Goal: Task Accomplishment & Management: Manage account settings

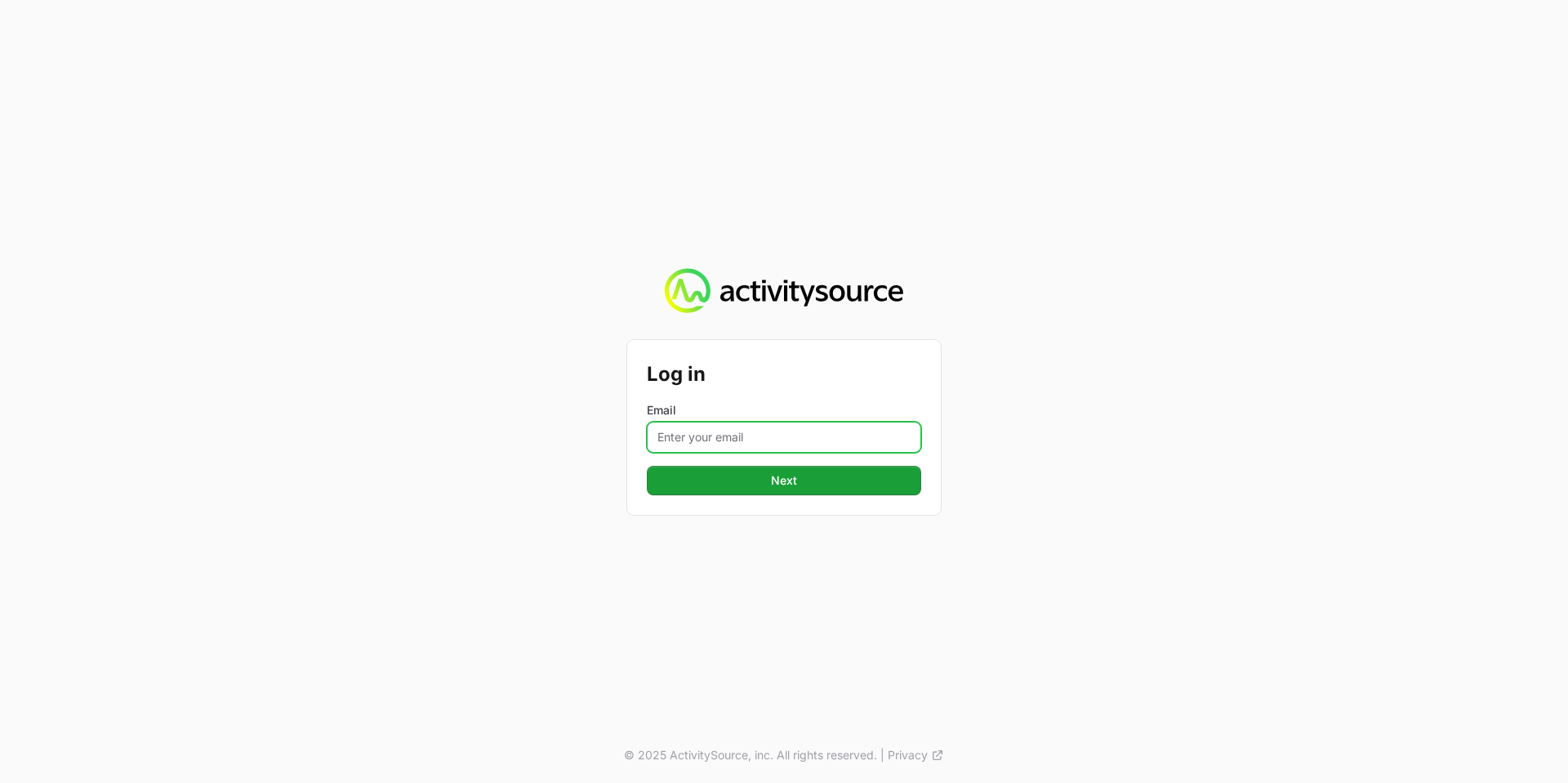
click at [790, 427] on input "Email" at bounding box center [784, 437] width 274 height 31
type input "[PERSON_NAME][EMAIL_ADDRESS][PERSON_NAME][DOMAIN_NAME]"
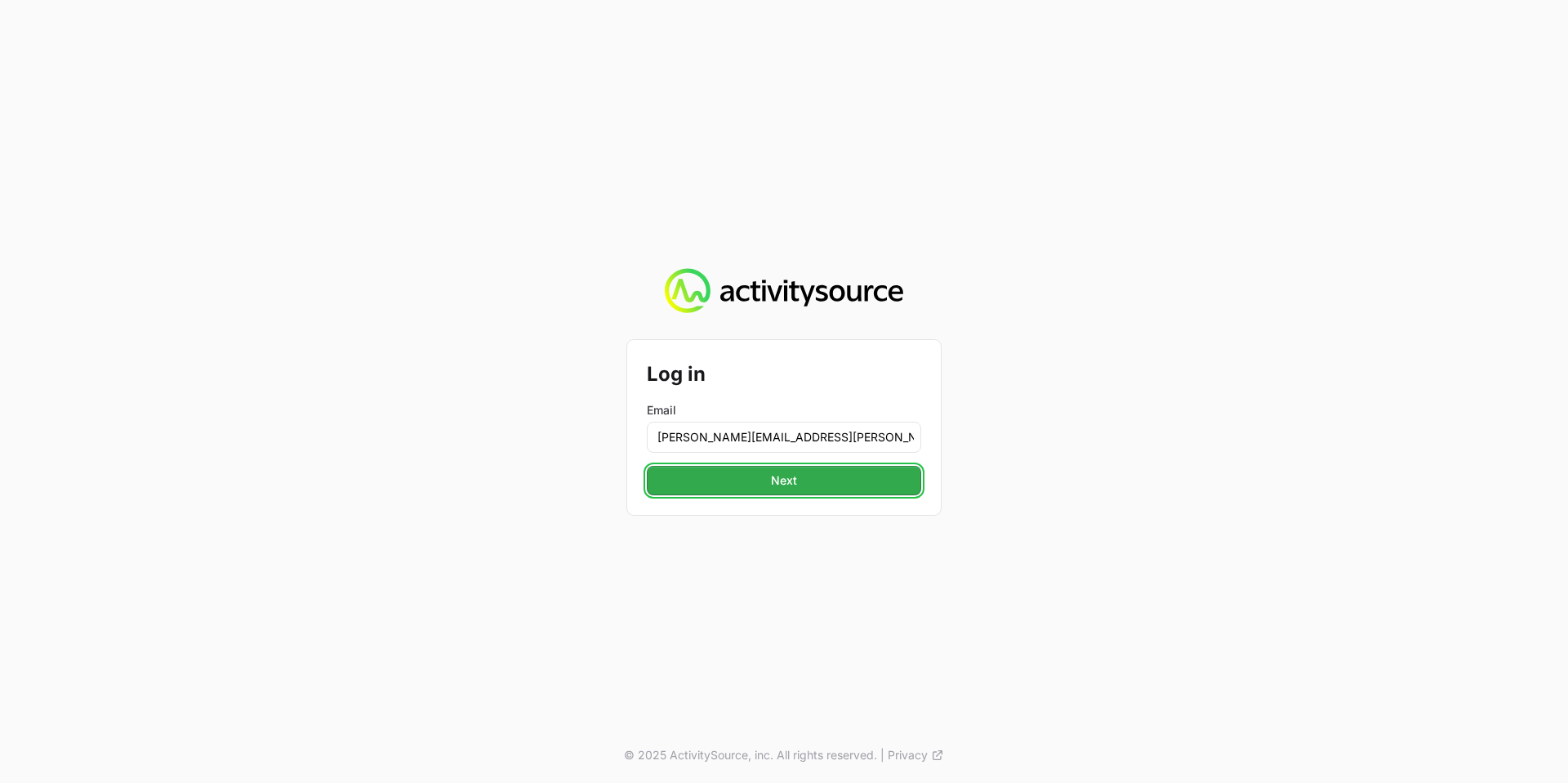
click at [823, 483] on button "Next" at bounding box center [784, 480] width 274 height 29
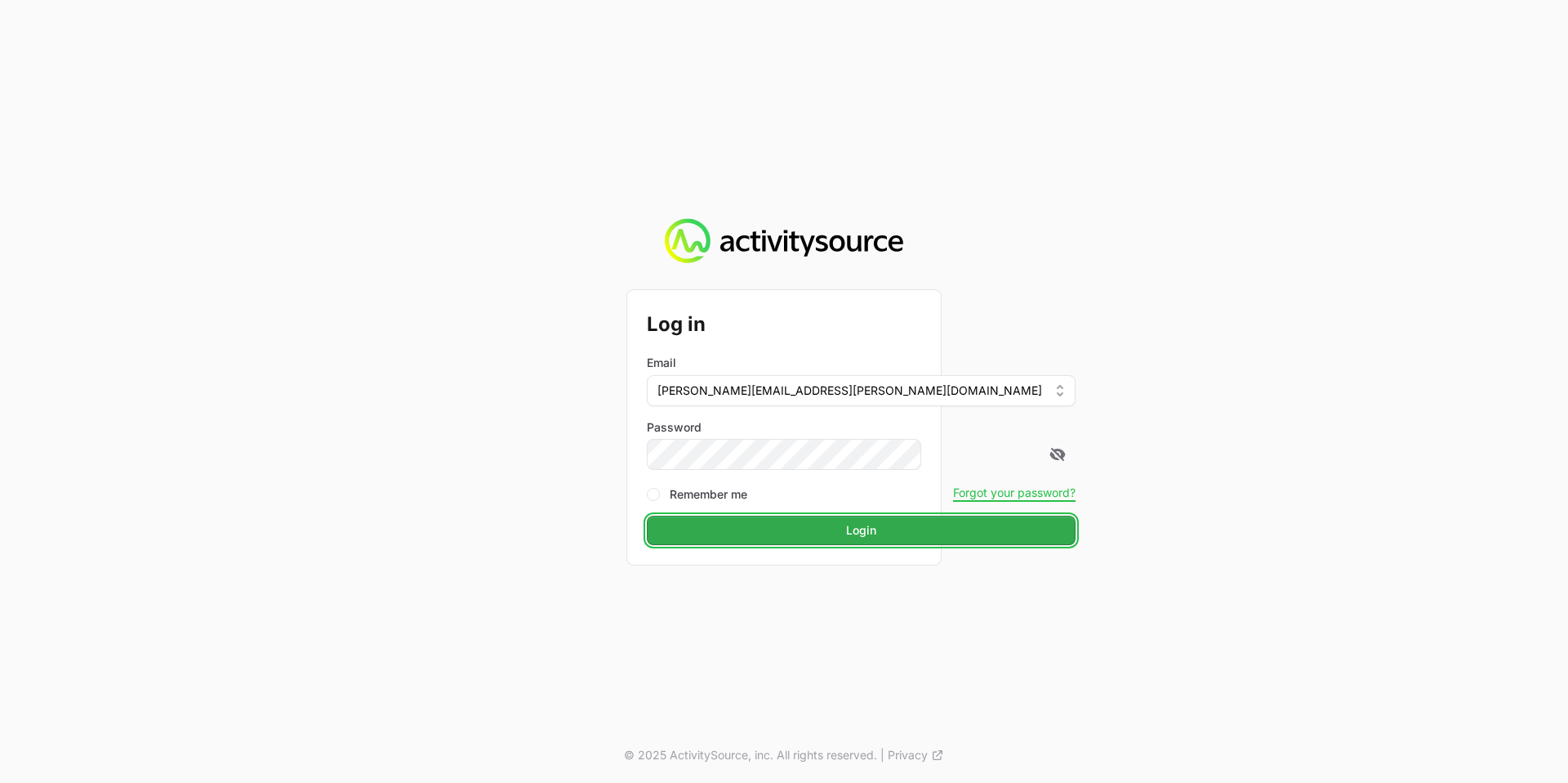
click at [847, 539] on span "Login" at bounding box center [862, 530] width 30 height 20
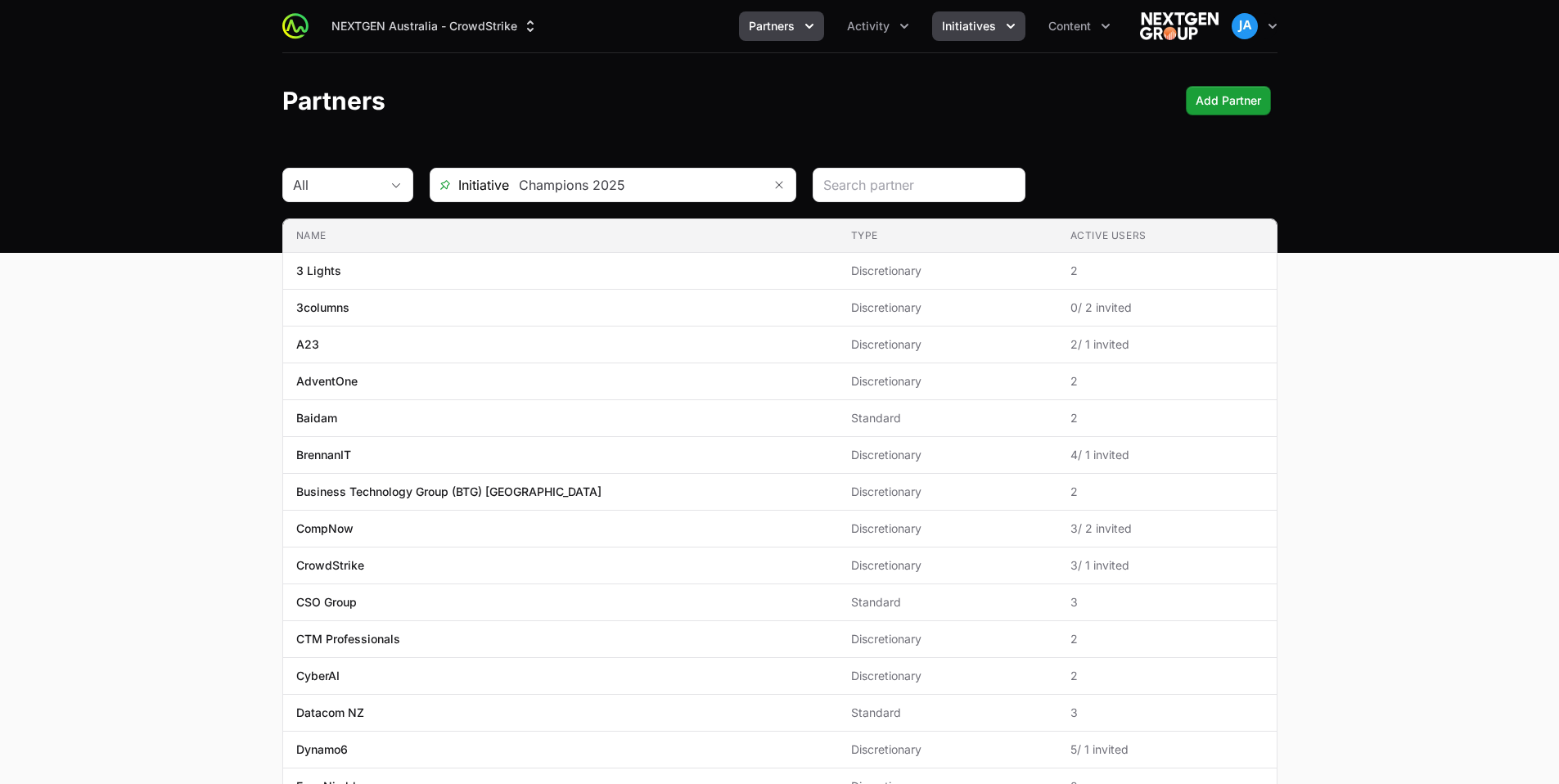
click at [1017, 28] on icon "Initiatives menu" at bounding box center [1011, 26] width 16 height 16
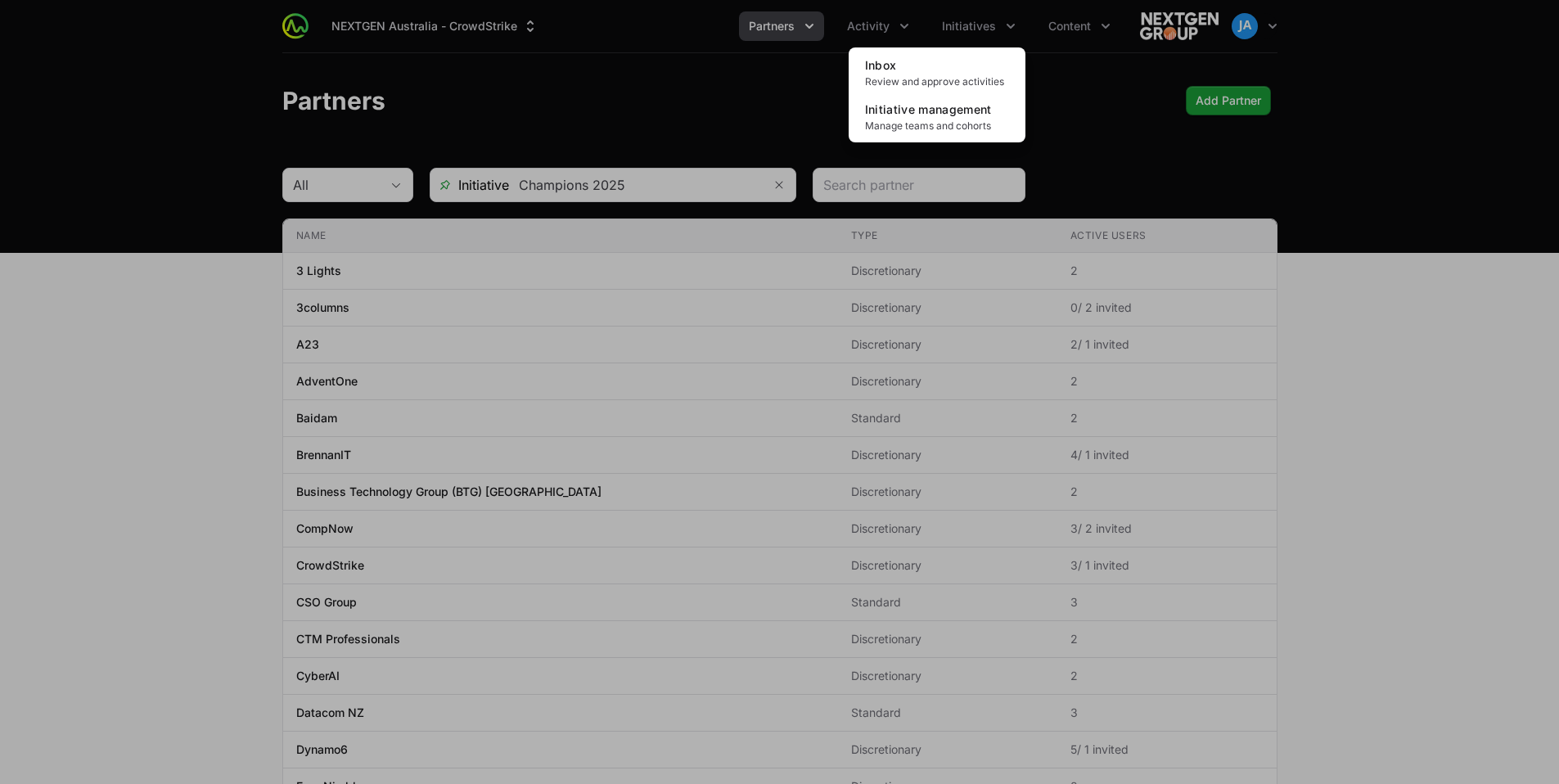
click at [784, 114] on div "Initiatives menu" at bounding box center [779, 392] width 1559 height 784
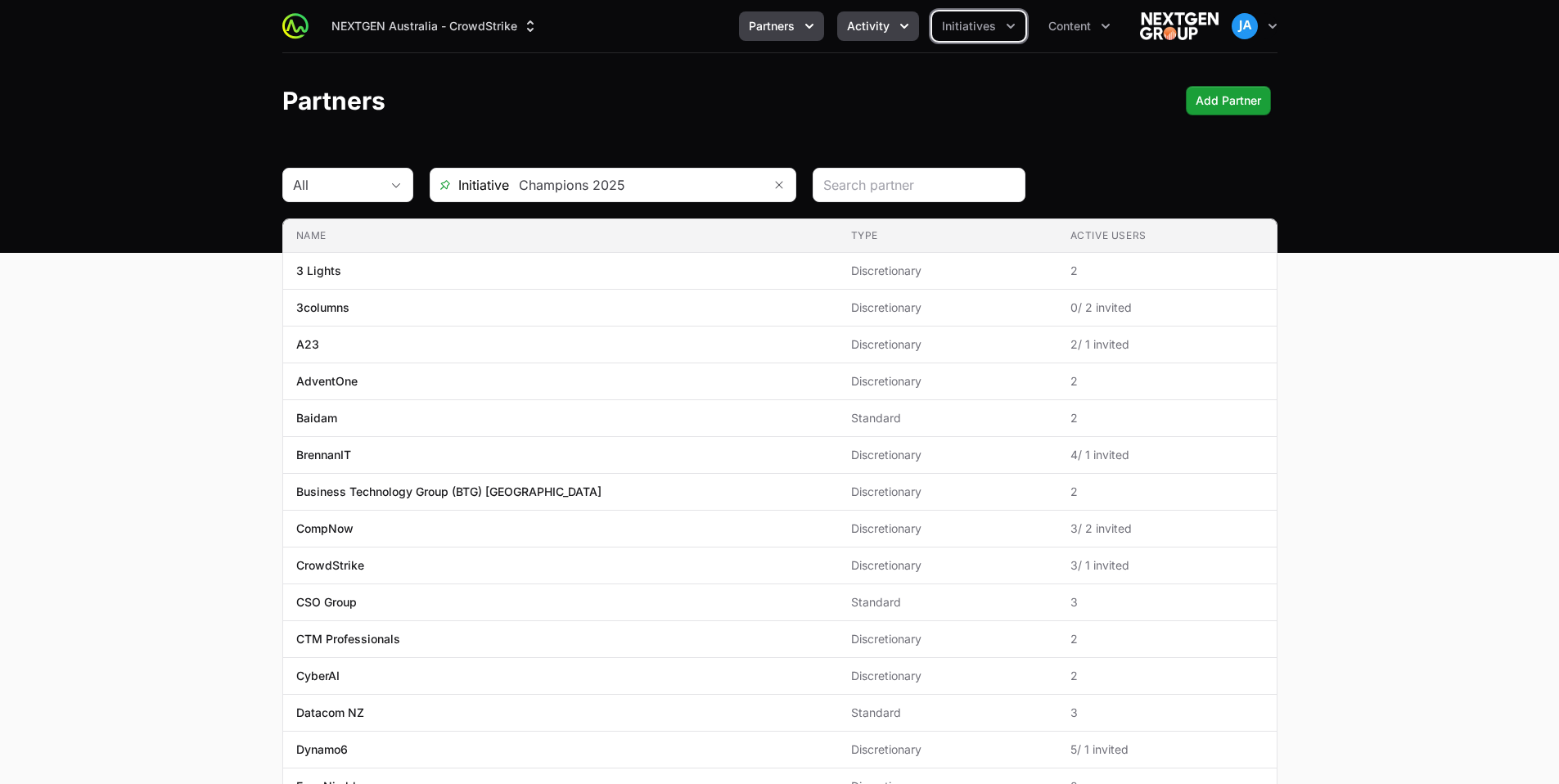
click at [915, 21] on button "Activity" at bounding box center [879, 26] width 82 height 29
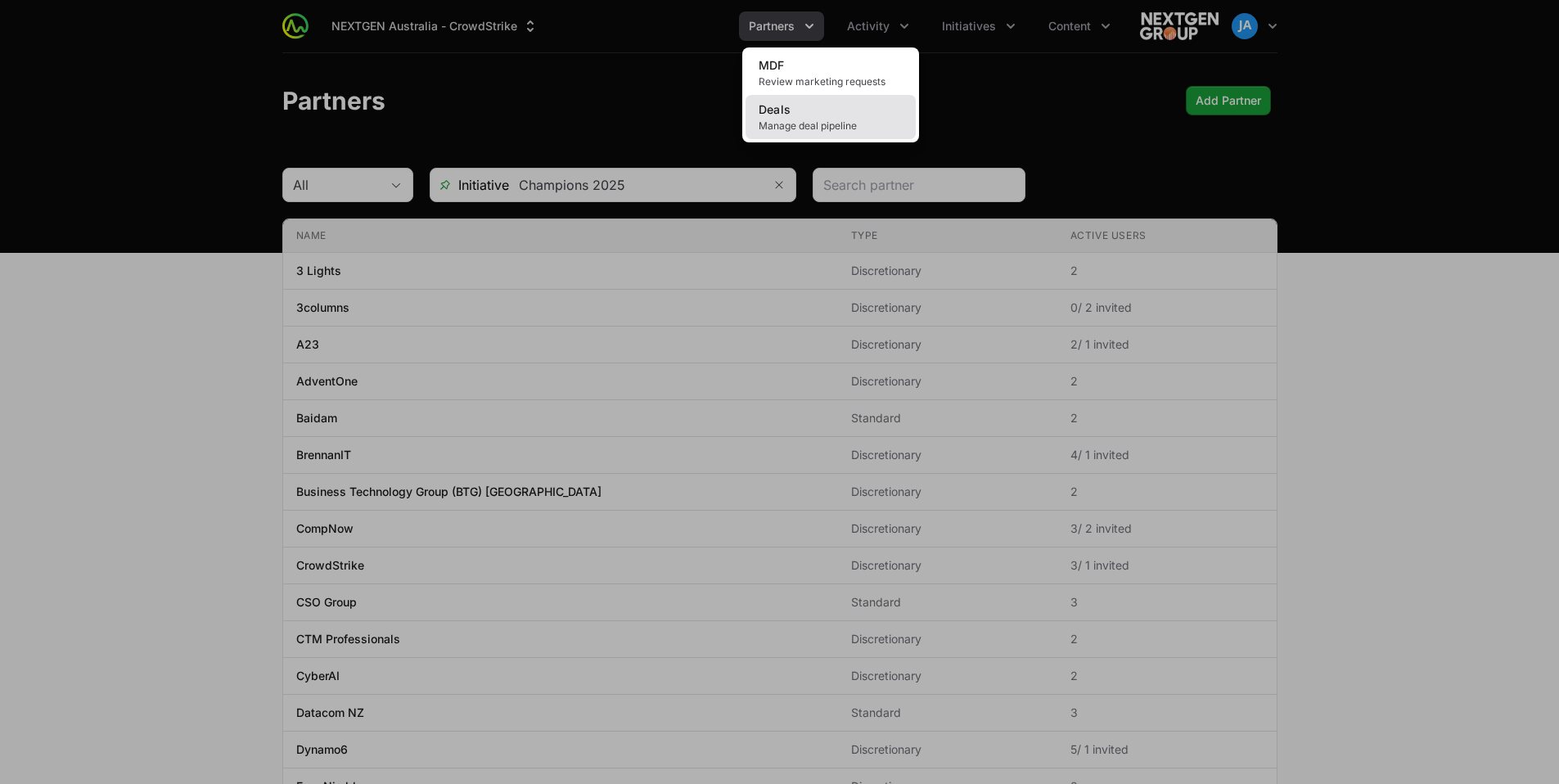
click at [821, 121] on span "Manage deal pipeline" at bounding box center [831, 125] width 144 height 13
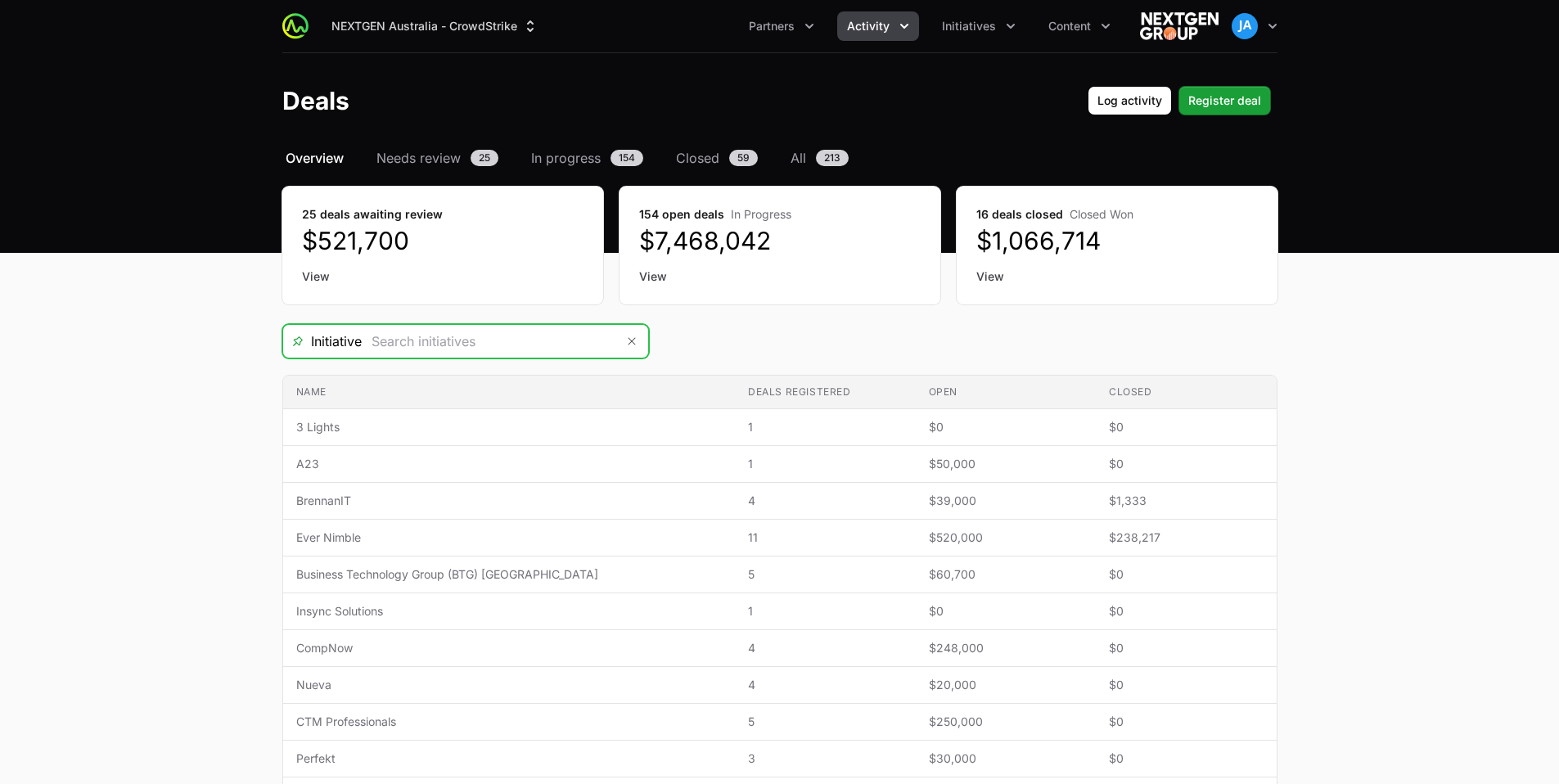
click at [559, 345] on input "Deals Filters" at bounding box center [488, 340] width 253 height 33
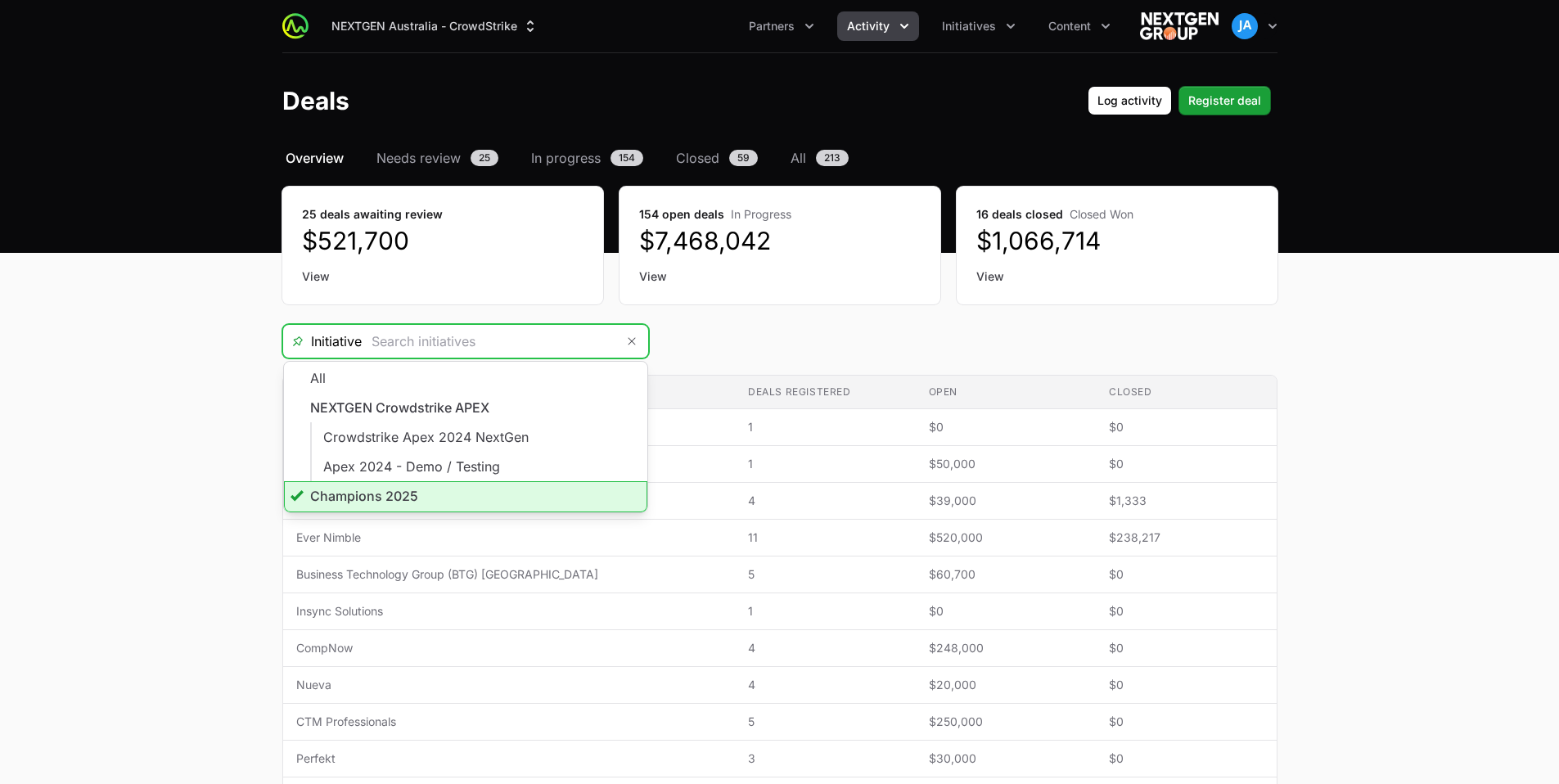
click at [523, 492] on li "Champions 2025" at bounding box center [465, 496] width 364 height 31
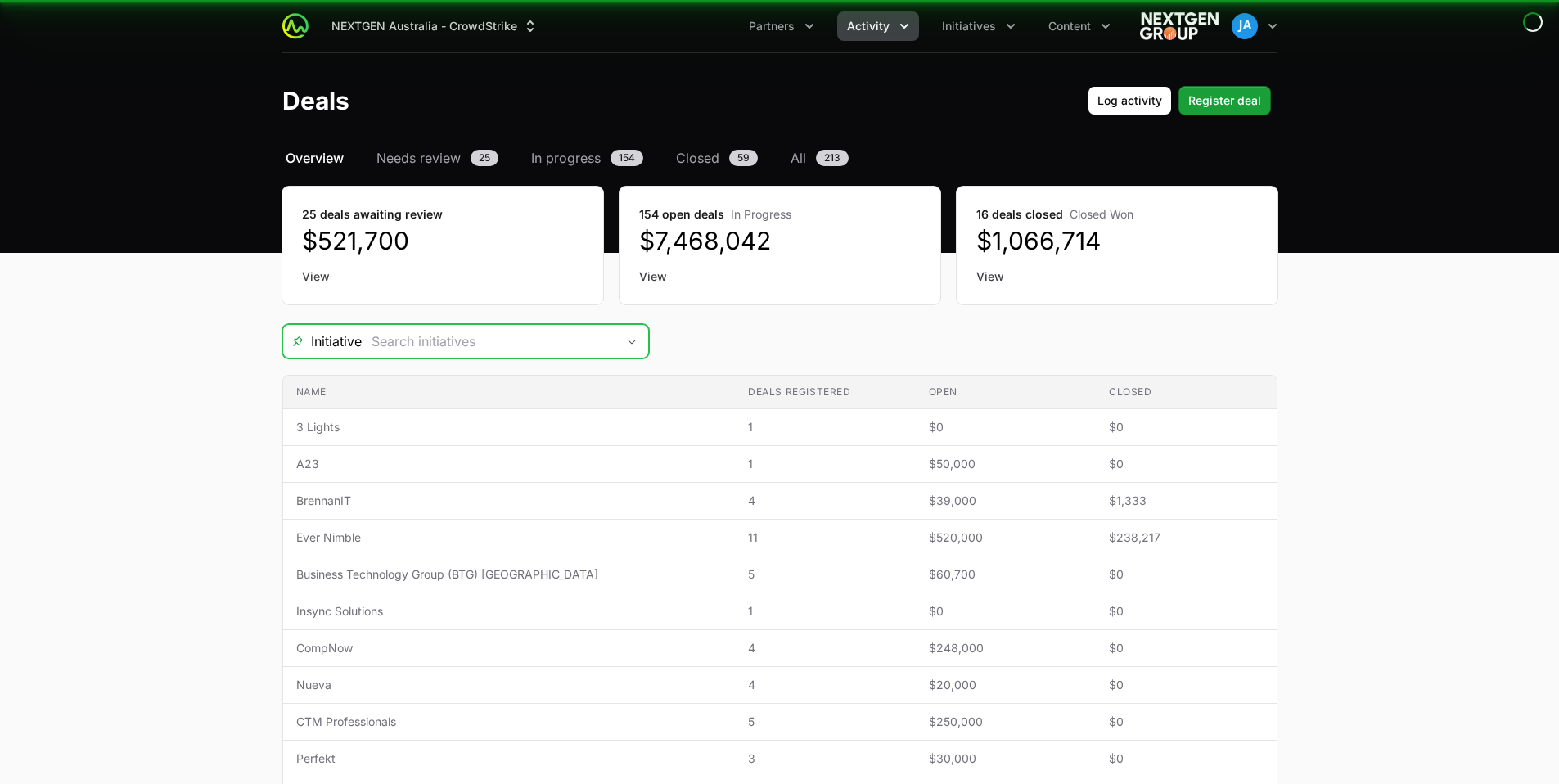
click at [631, 344] on div "Open" at bounding box center [631, 340] width 33 height 33
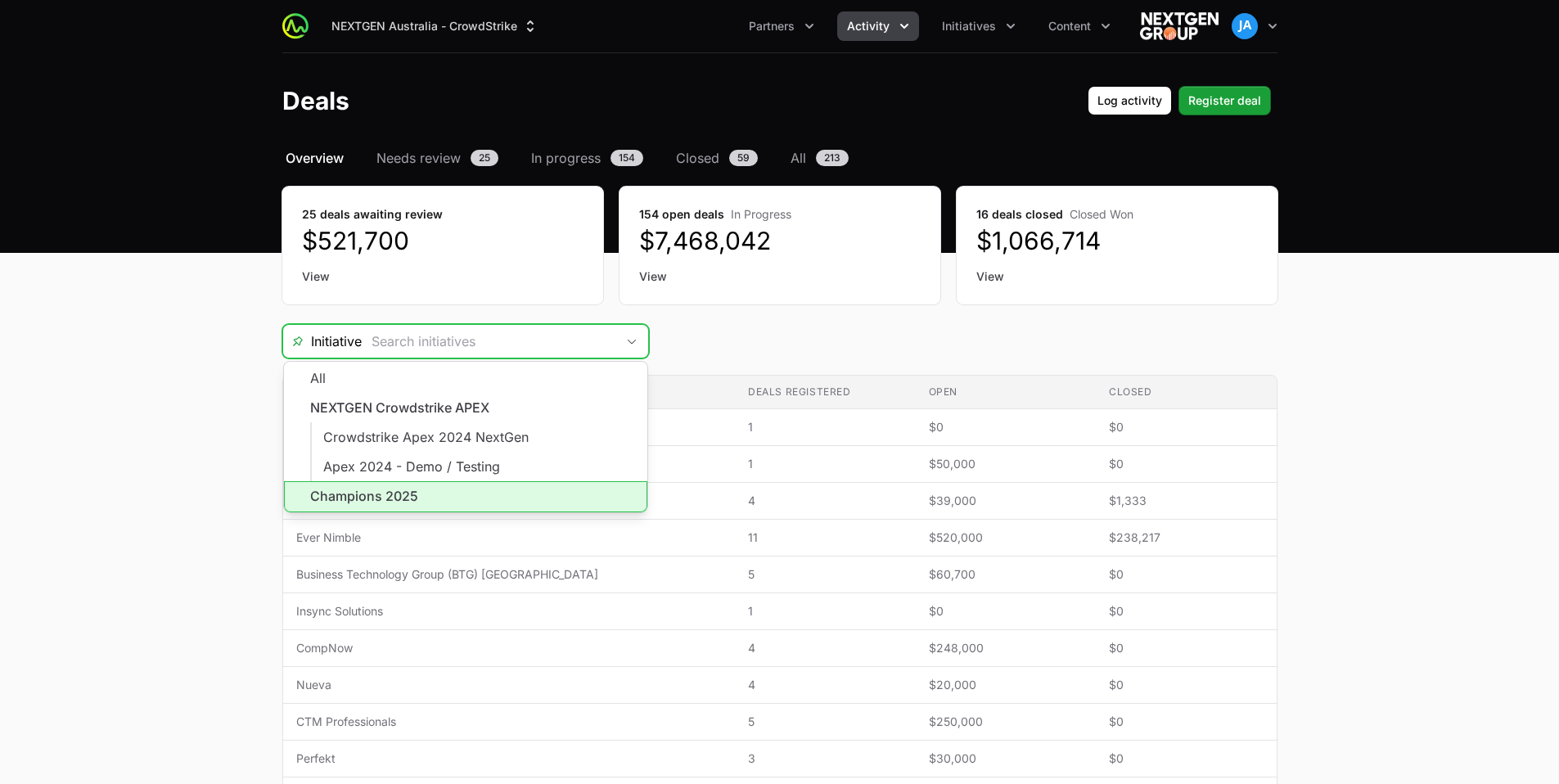
click at [460, 492] on li "Champions 2025" at bounding box center [465, 496] width 364 height 31
type input "Champions 2025"
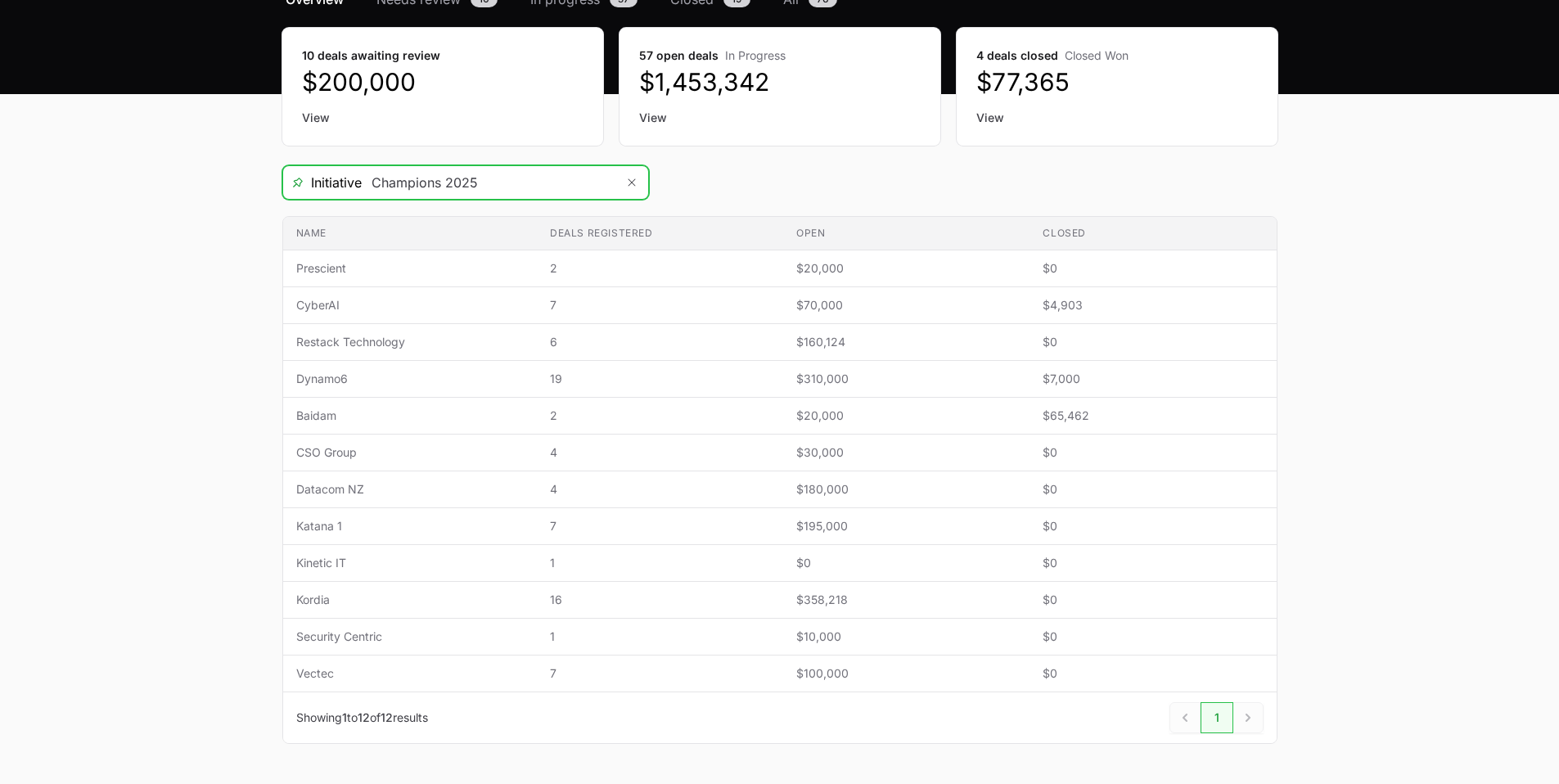
scroll to position [213, 0]
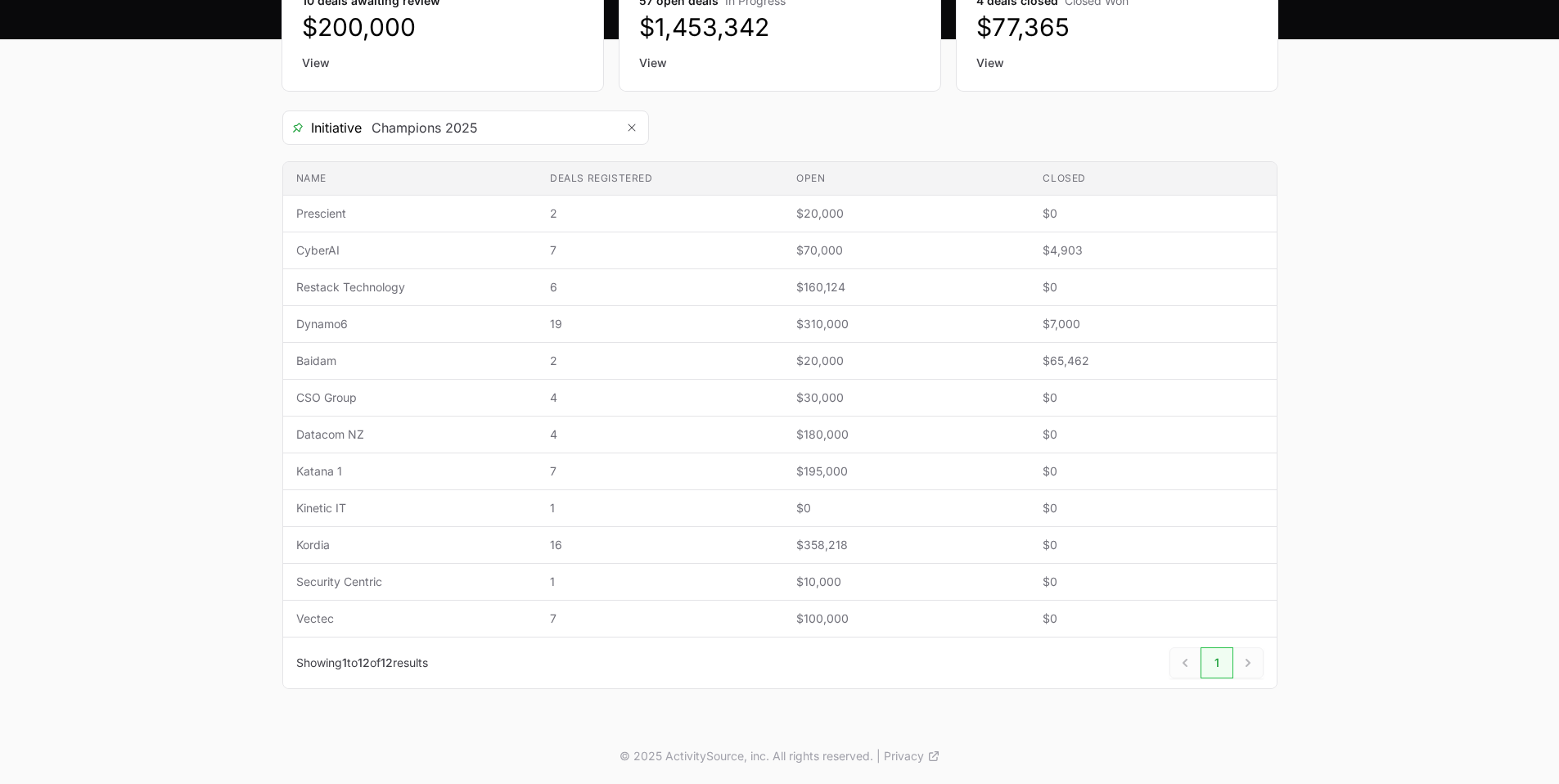
click at [222, 233] on main "Select a tab Overview Needs review In progress Closed All Overview Needs review…" at bounding box center [779, 331] width 1559 height 794
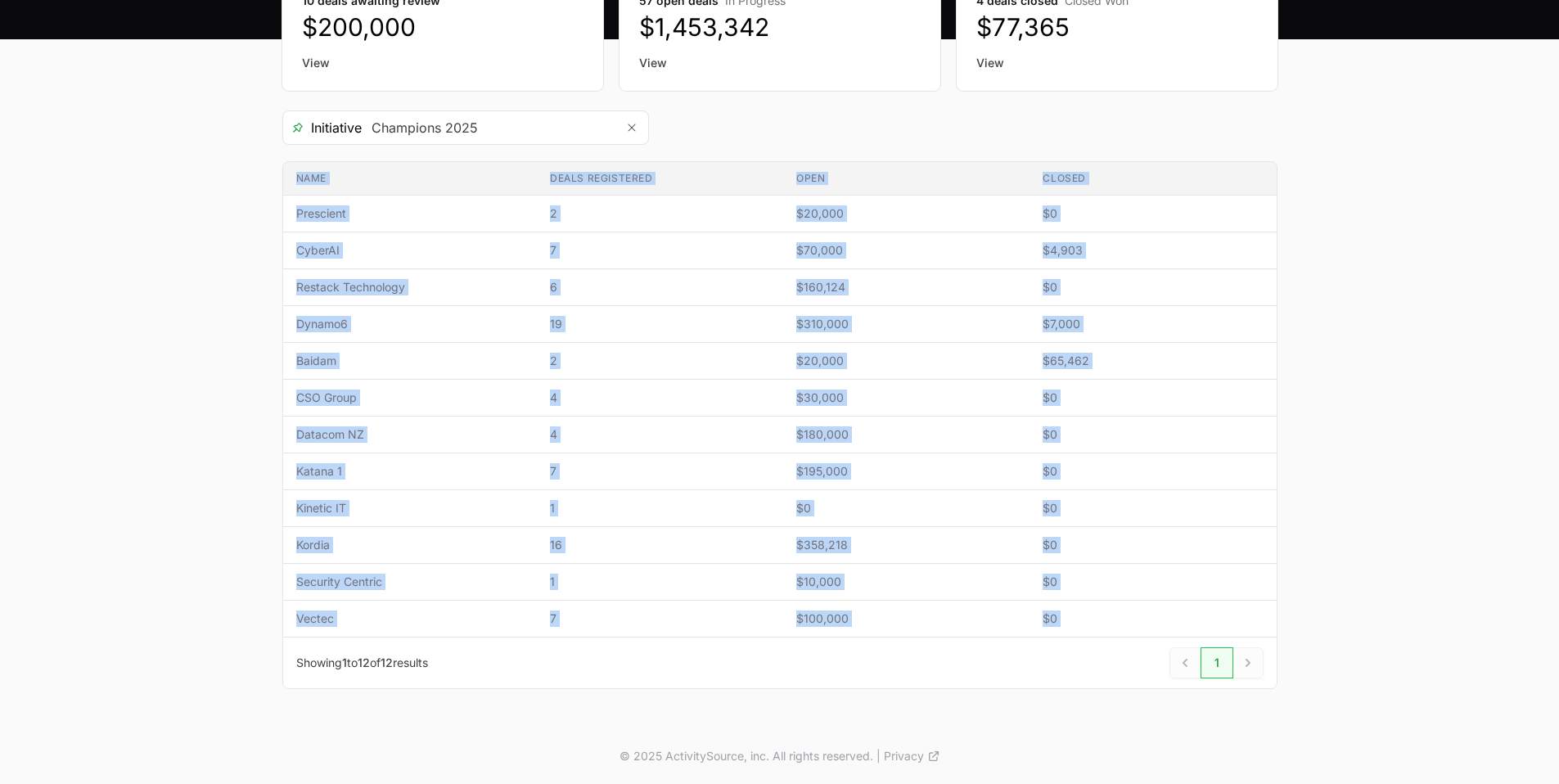
click at [222, 233] on main "Select a tab Overview Needs review In progress Closed All Overview Needs review…" at bounding box center [779, 331] width 1559 height 794
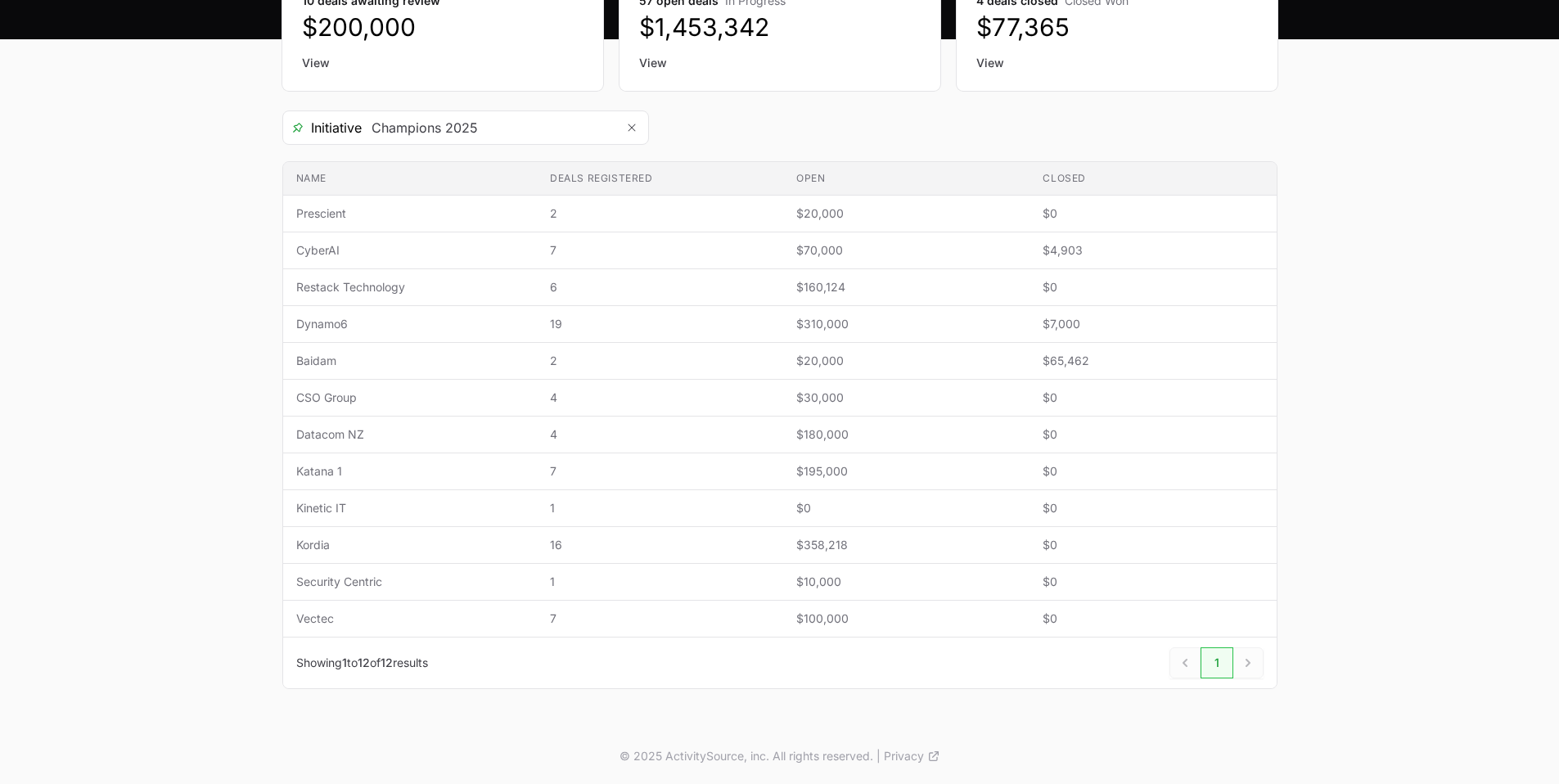
click at [221, 128] on main "Select a tab Overview Needs review In progress Closed All Overview Needs review…" at bounding box center [779, 331] width 1559 height 794
drag, startPoint x: 267, startPoint y: 194, endPoint x: 206, endPoint y: 254, distance: 85.6
click at [206, 254] on main "Select a tab Overview Needs review In progress Closed All Overview Needs review…" at bounding box center [779, 331] width 1559 height 794
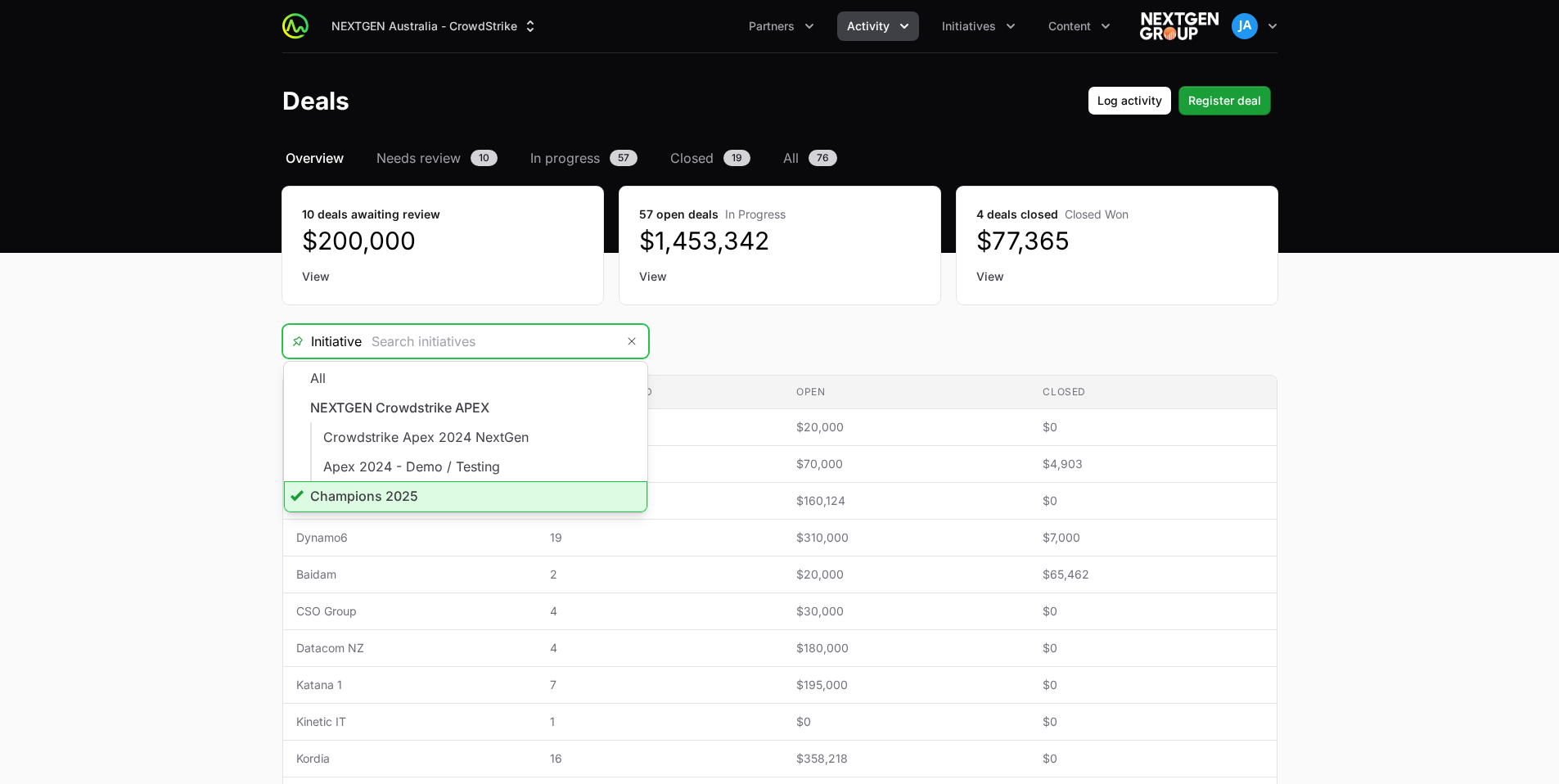
click at [607, 349] on input "Deals Filters" at bounding box center [488, 340] width 253 height 33
click at [499, 483] on li "Champions 2025" at bounding box center [465, 496] width 364 height 31
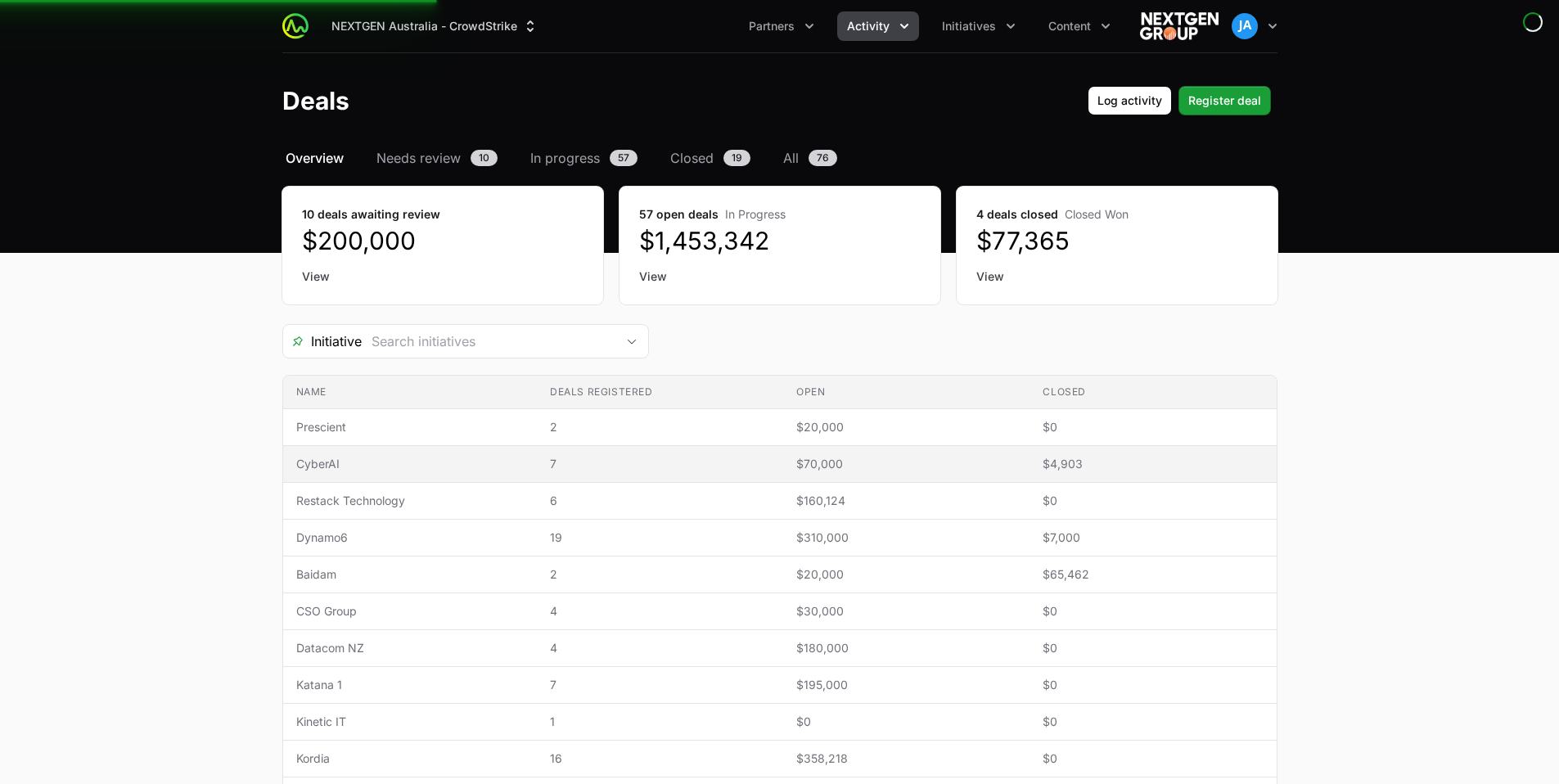
click at [362, 459] on span "CyberAI" at bounding box center [410, 464] width 229 height 16
click at [436, 466] on span "CyberAI" at bounding box center [410, 464] width 229 height 16
click at [691, 456] on span "7" at bounding box center [661, 464] width 221 height 16
click at [329, 468] on span "CyberAI" at bounding box center [410, 464] width 229 height 16
click at [316, 467] on span "CyberAI" at bounding box center [410, 464] width 229 height 16
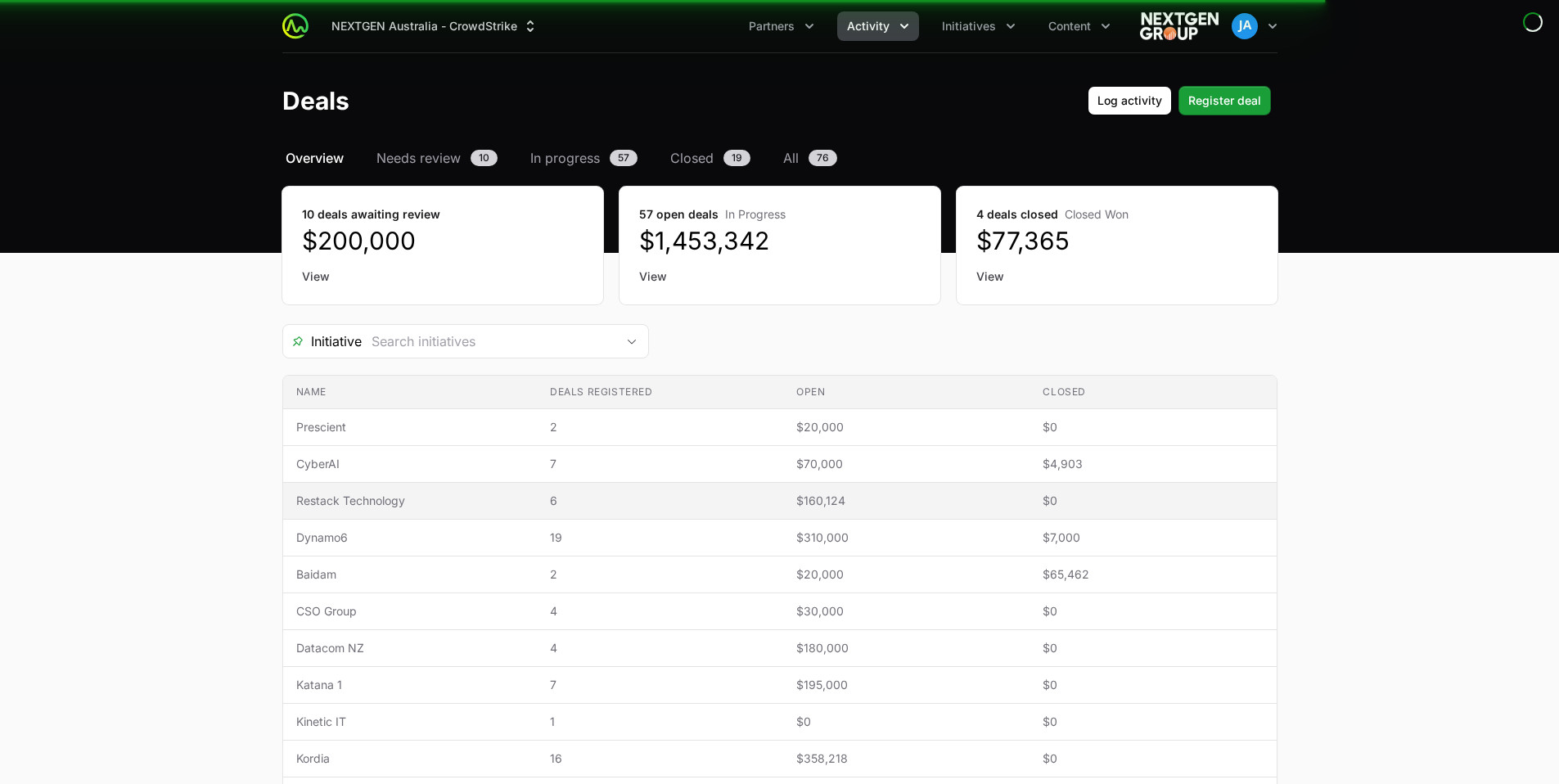
click at [954, 484] on td "Open $160,124" at bounding box center [906, 500] width 246 height 36
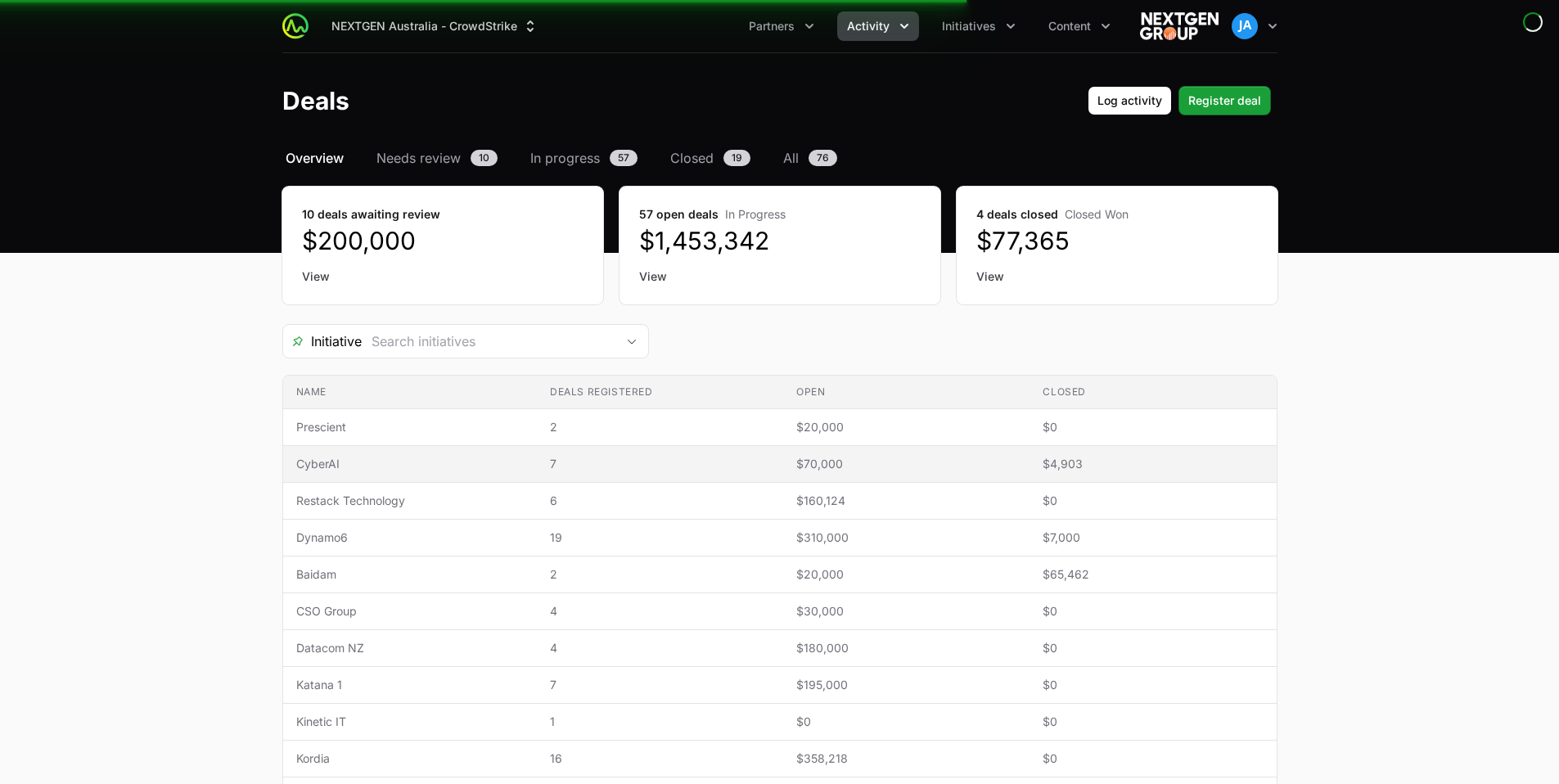
click at [954, 454] on td "Open $70,000" at bounding box center [906, 464] width 246 height 36
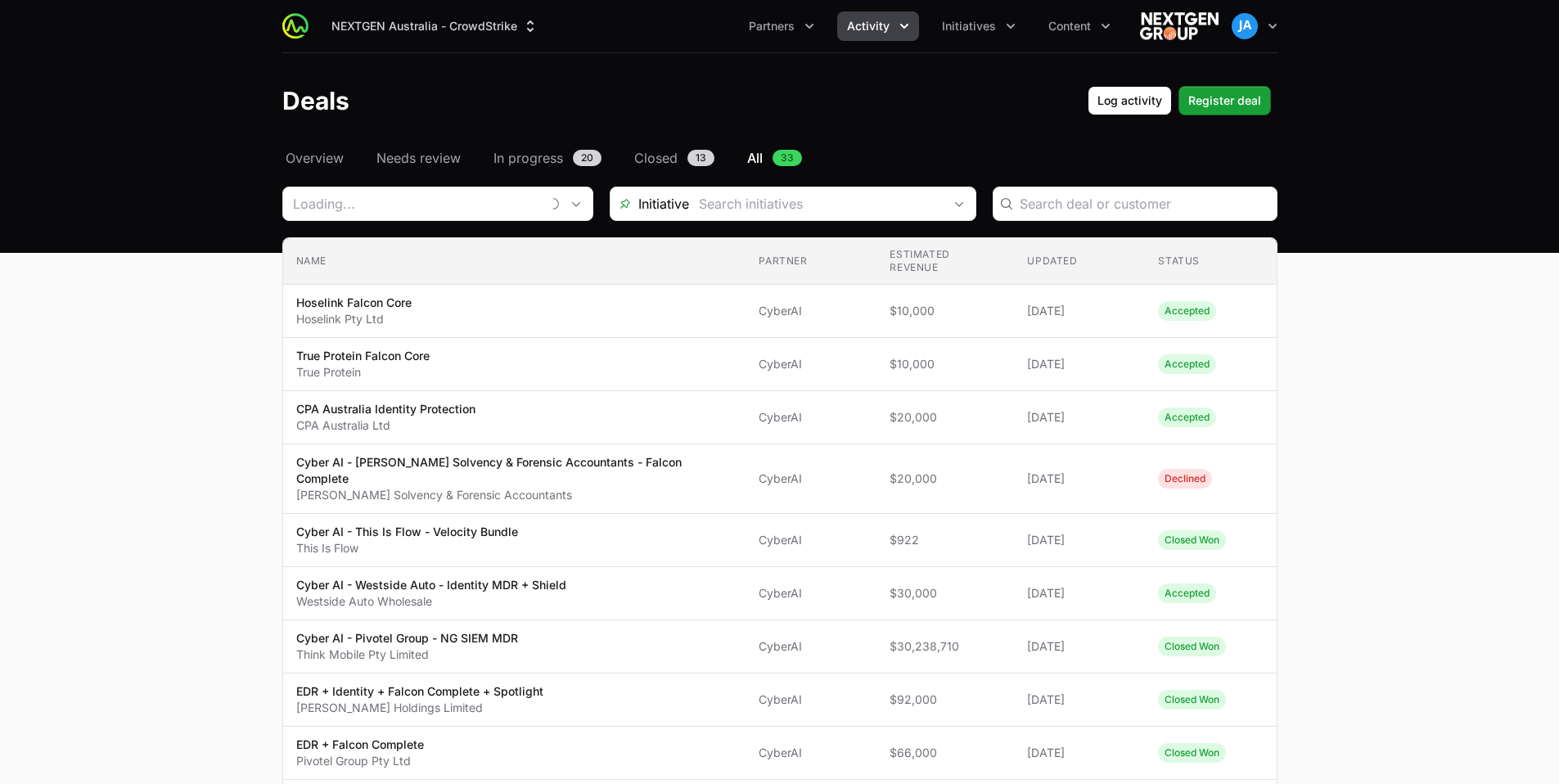
type input "CyberAI"
